Goal: Find specific page/section: Find specific page/section

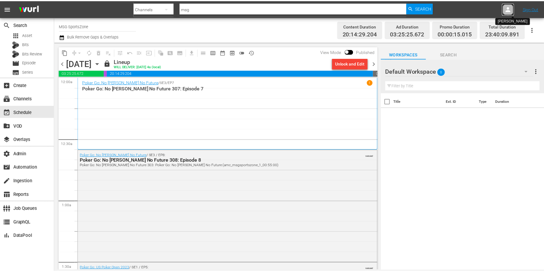
scroll to position [2557, 0]
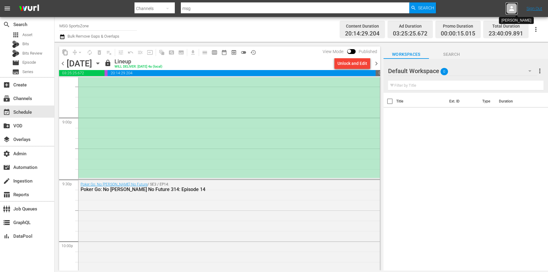
click at [509, 8] on icon at bounding box center [511, 8] width 7 height 7
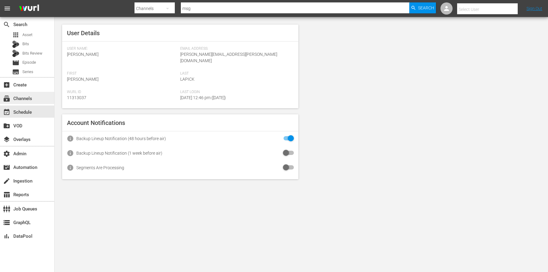
click at [44, 99] on div "subscriptions Channels" at bounding box center [27, 98] width 54 height 12
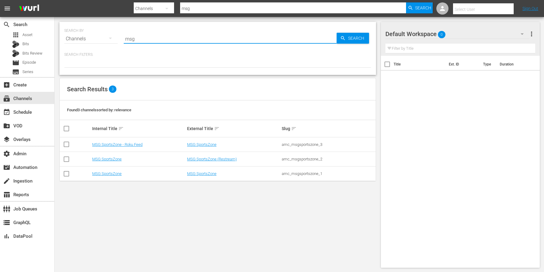
click at [167, 38] on input "msg" at bounding box center [230, 39] width 213 height 15
type input "m"
type input "PFL"
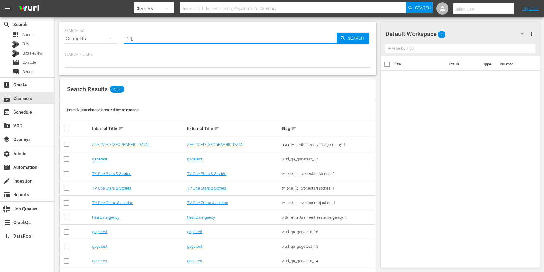
type input "PFL"
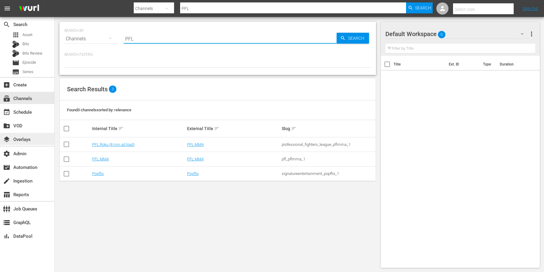
type input "PFL"
